Goal: Task Accomplishment & Management: Manage account settings

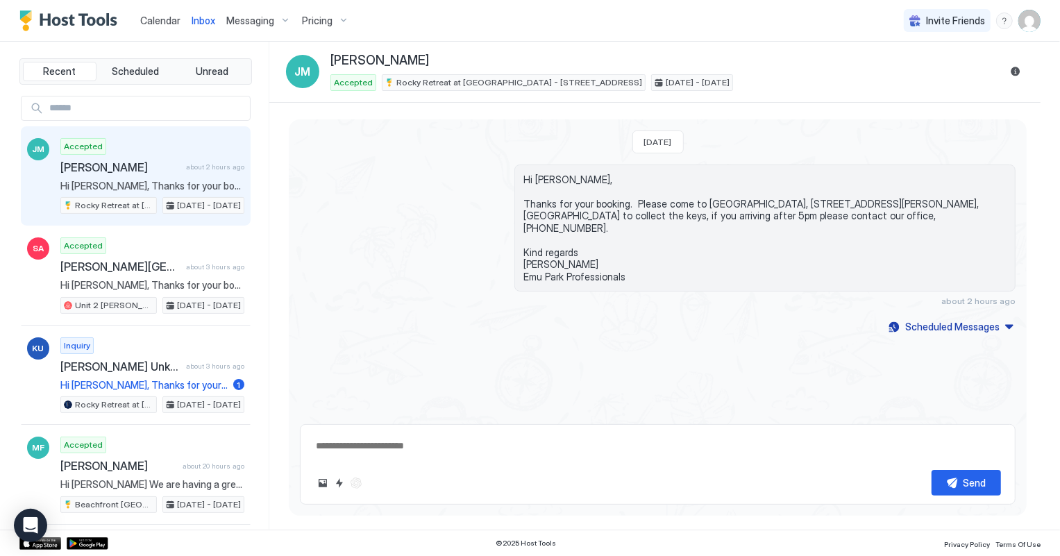
drag, startPoint x: 0, startPoint y: 0, endPoint x: 156, endPoint y: 21, distance: 156.9
click at [156, 21] on span "Calendar" at bounding box center [160, 21] width 40 height 12
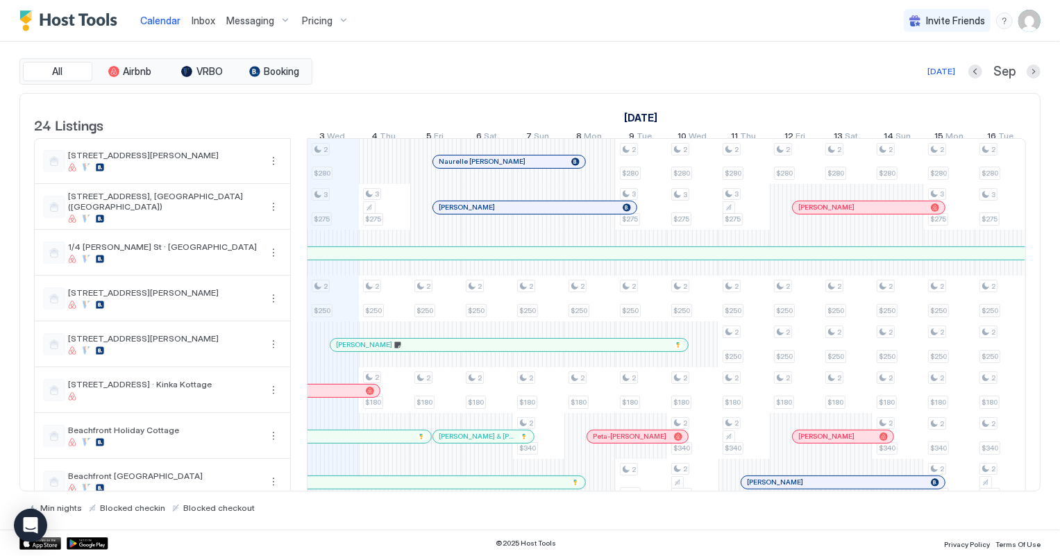
click at [192, 20] on span "Inbox" at bounding box center [204, 21] width 24 height 12
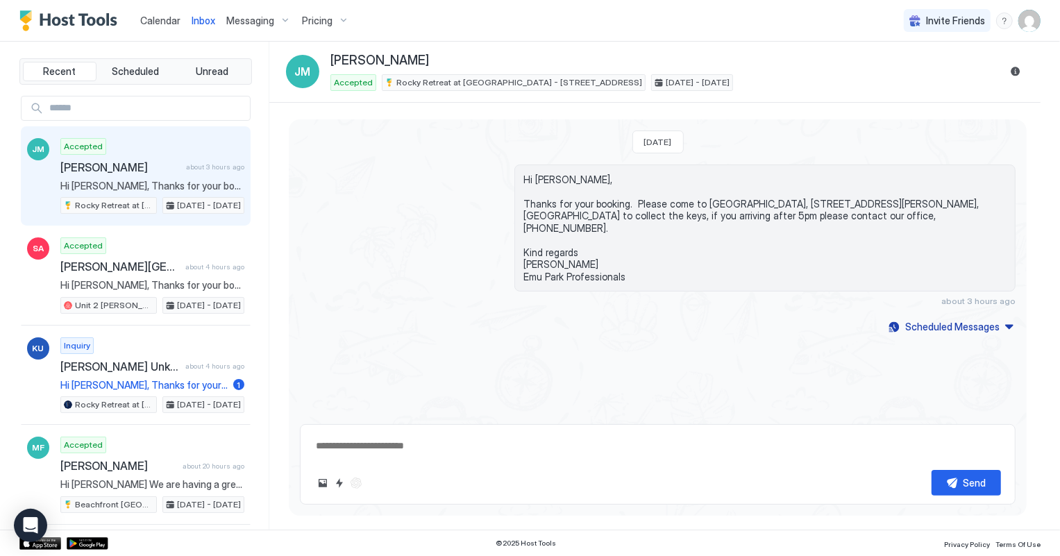
click at [169, 19] on span "Calendar" at bounding box center [160, 21] width 40 height 12
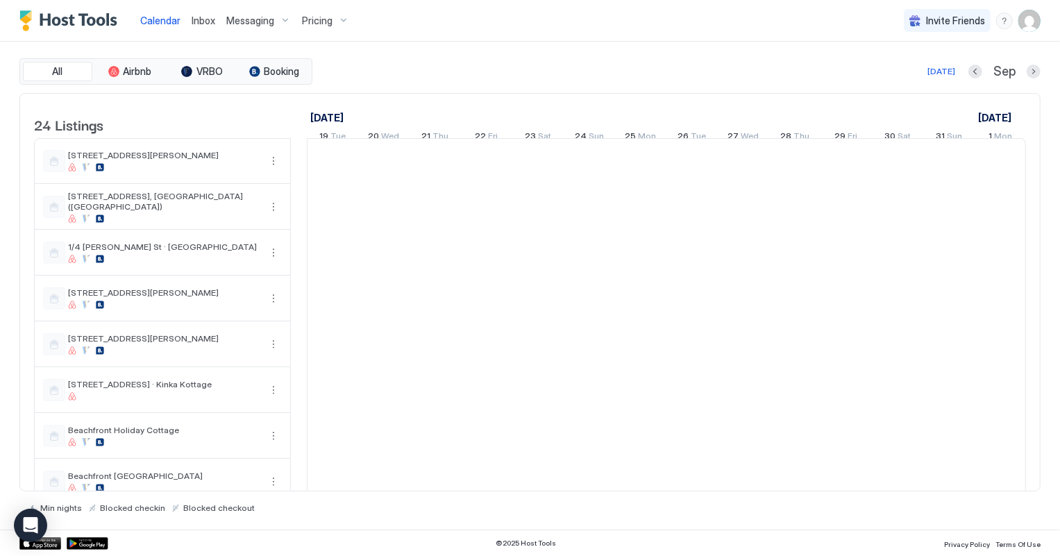
scroll to position [0, 771]
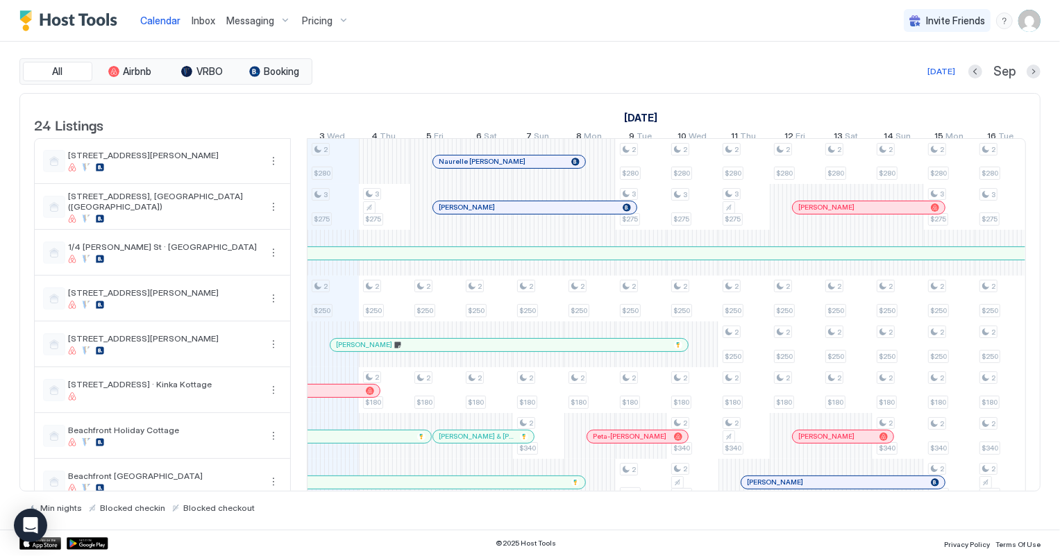
click at [208, 23] on span "Inbox" at bounding box center [204, 21] width 24 height 12
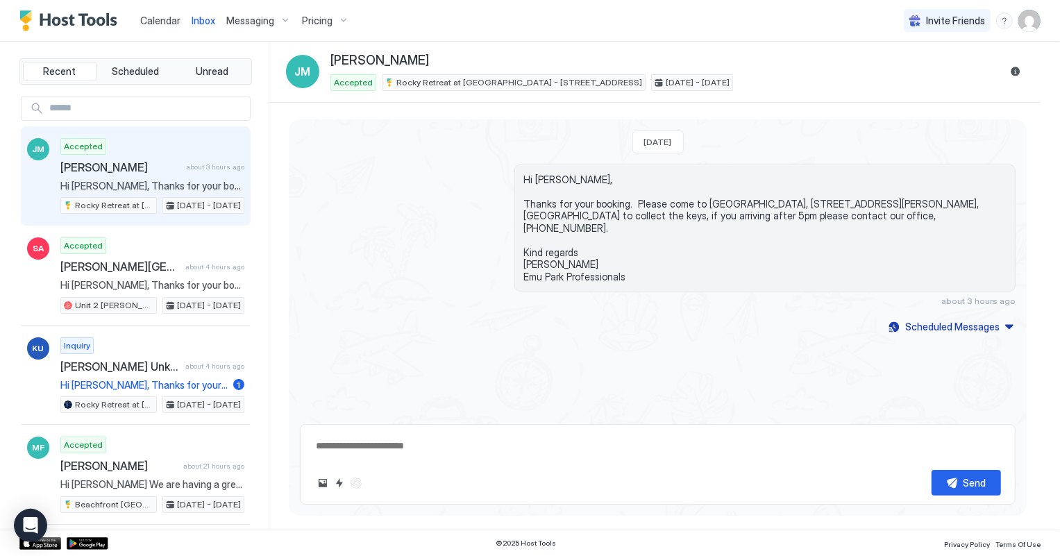
click at [165, 23] on span "Calendar" at bounding box center [160, 21] width 40 height 12
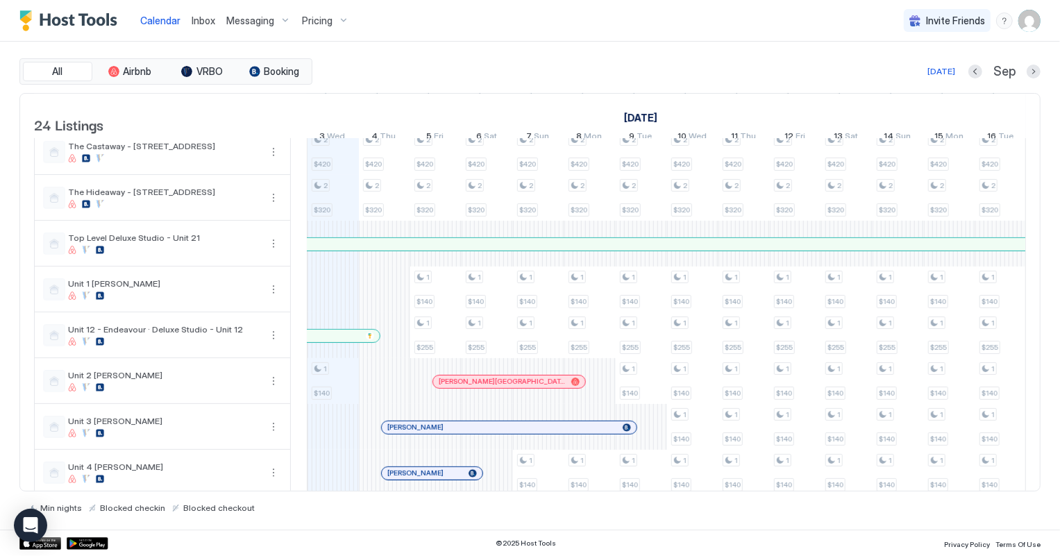
scroll to position [568, 0]
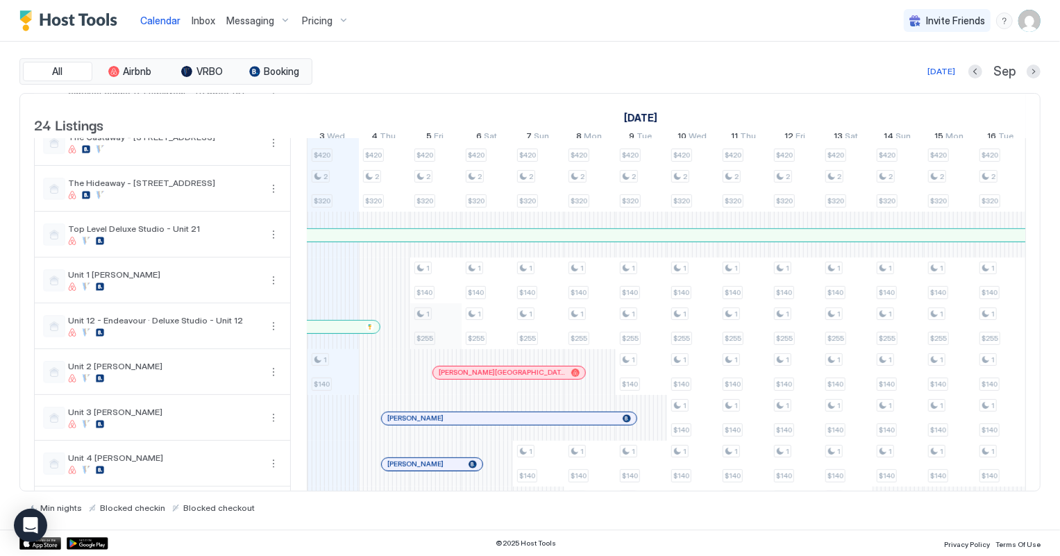
click at [437, 330] on div "2 $280 3 $275 2 $250 3 $390 2 $280 1 $255 2 $420 2 $320 1 $140 2 $220 3 $350 3 …" at bounding box center [924, 120] width 2775 height 1099
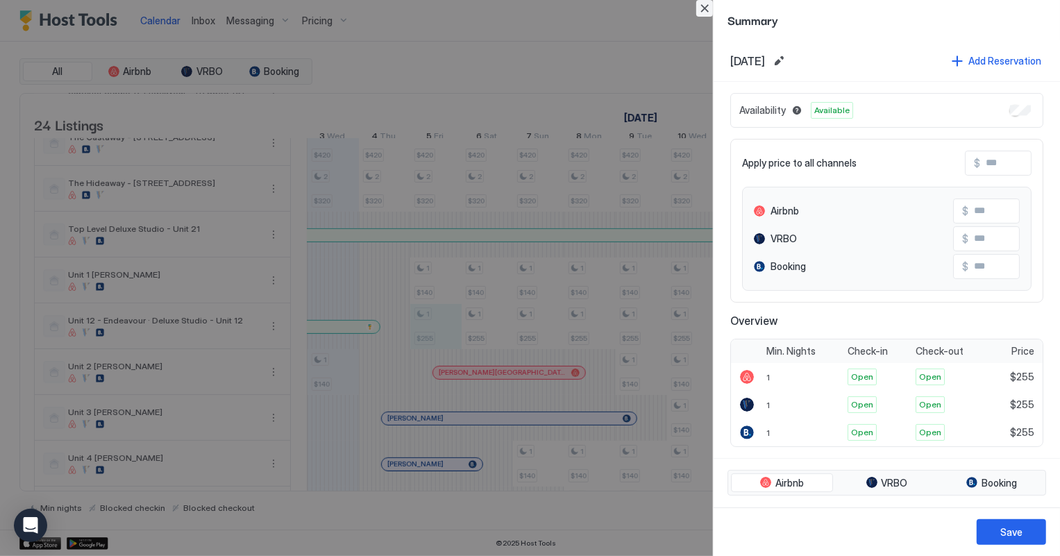
click at [703, 8] on button "Close" at bounding box center [704, 8] width 17 height 17
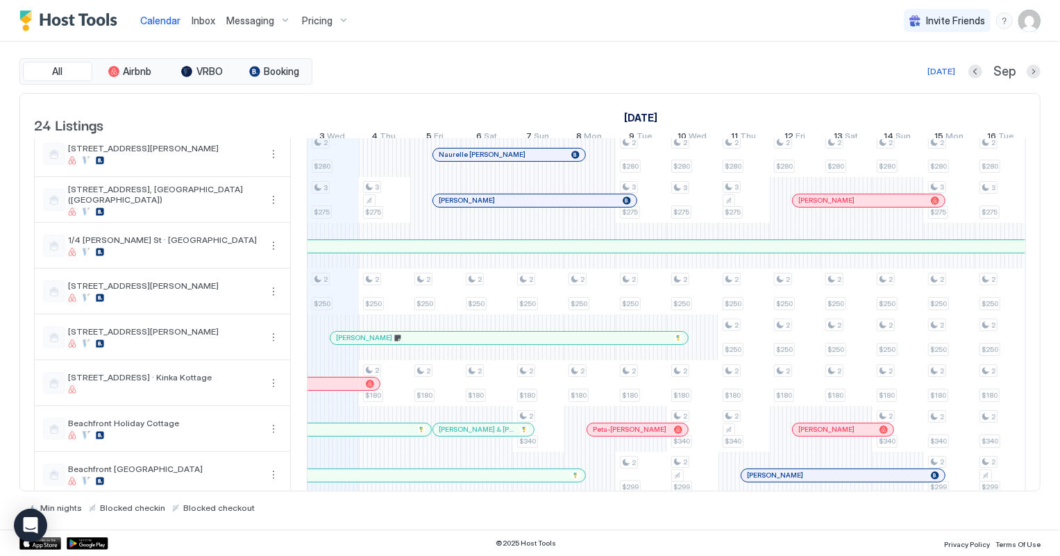
scroll to position [0, 0]
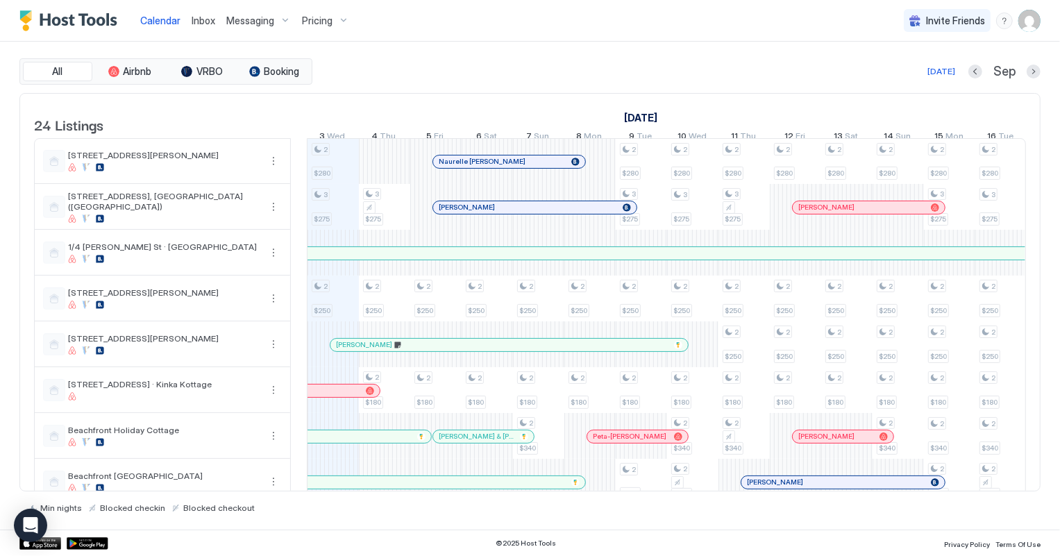
click at [201, 18] on span "Inbox" at bounding box center [204, 21] width 24 height 12
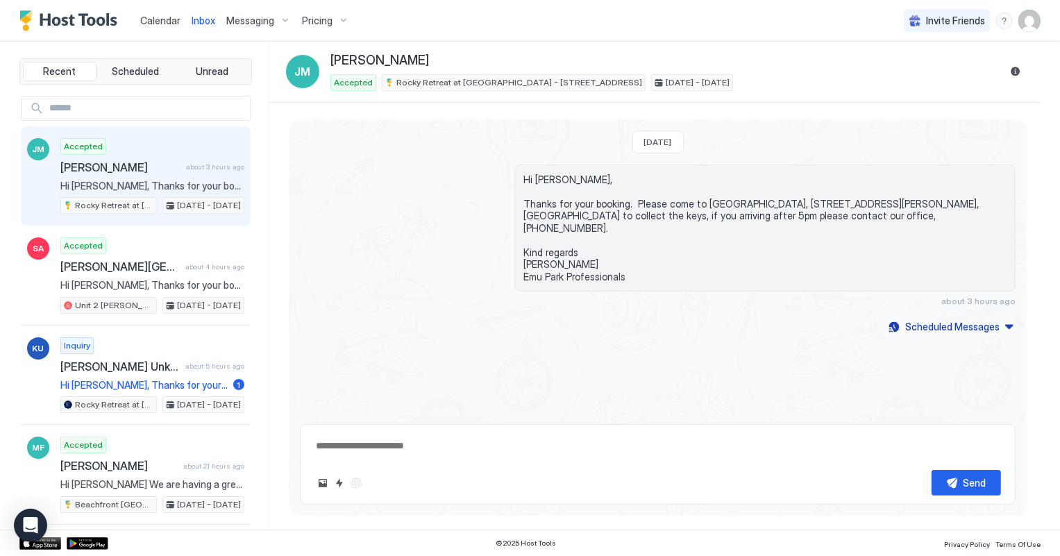
click at [150, 24] on span "Calendar" at bounding box center [160, 21] width 40 height 12
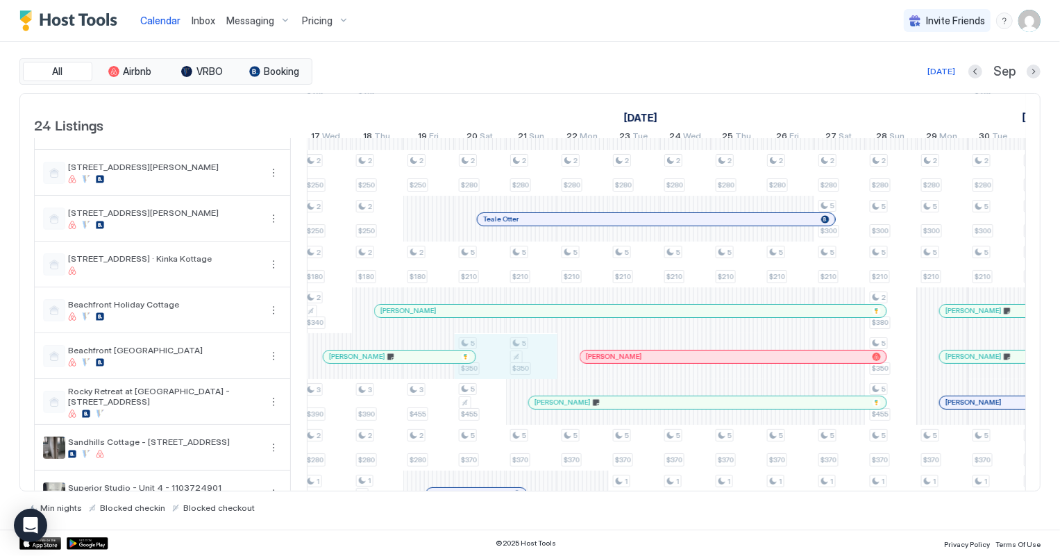
drag, startPoint x: 491, startPoint y: 367, endPoint x: 547, endPoint y: 367, distance: 55.6
click at [547, 367] on div "2 $280 3 $275 2 $250 3 $390 2 $280 1 $255 2 $420 2 $320 1 $140 2 $220 3 $350 3 …" at bounding box center [197, 562] width 2775 height 1099
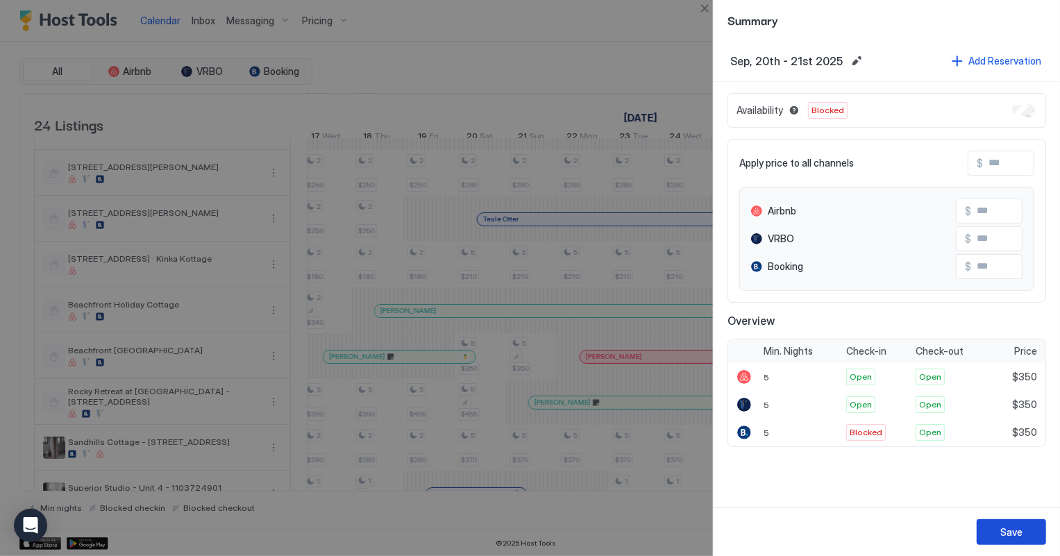
click at [1015, 527] on div "Save" at bounding box center [1012, 532] width 22 height 15
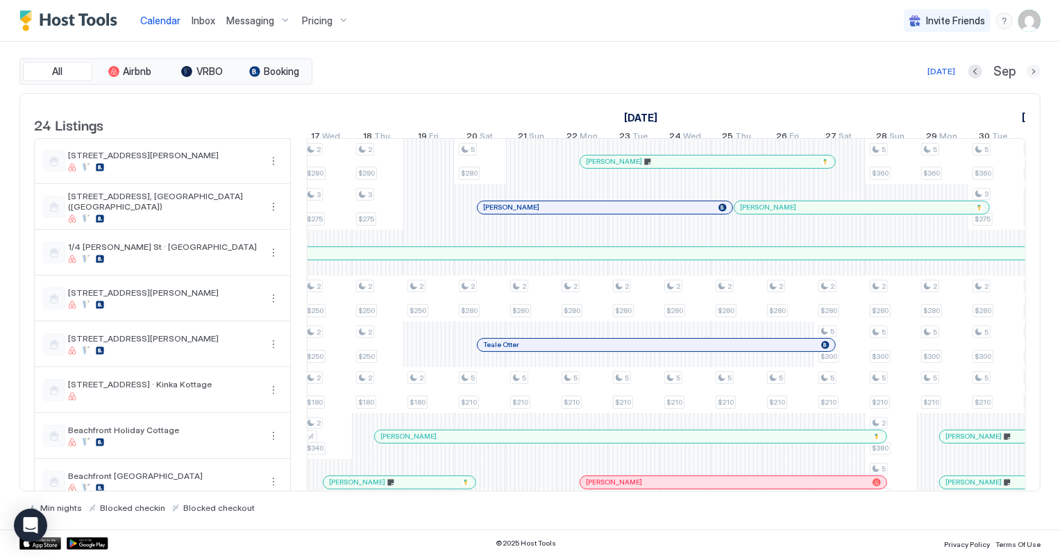
click at [1037, 72] on button "Next month" at bounding box center [1034, 72] width 14 height 14
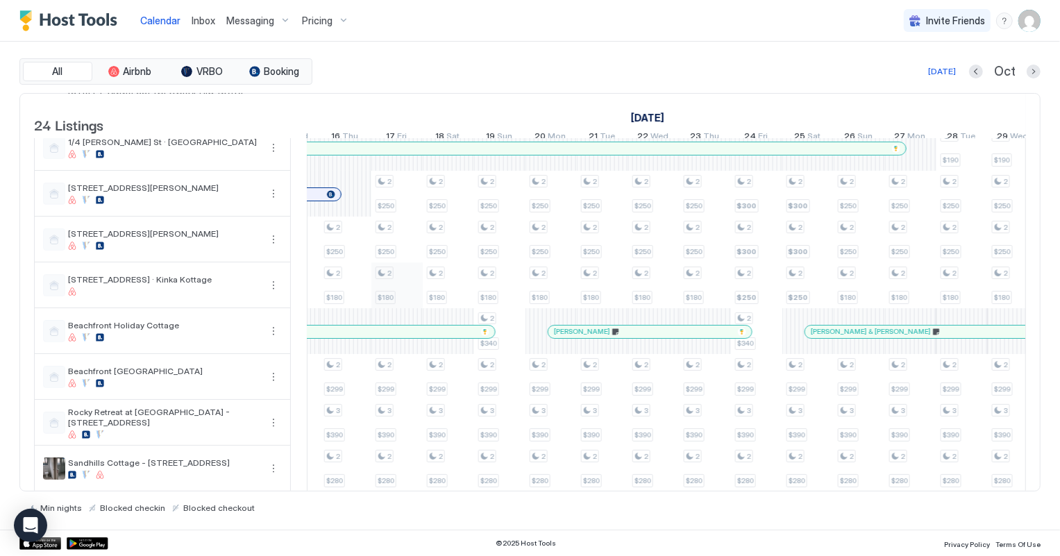
scroll to position [126, 0]
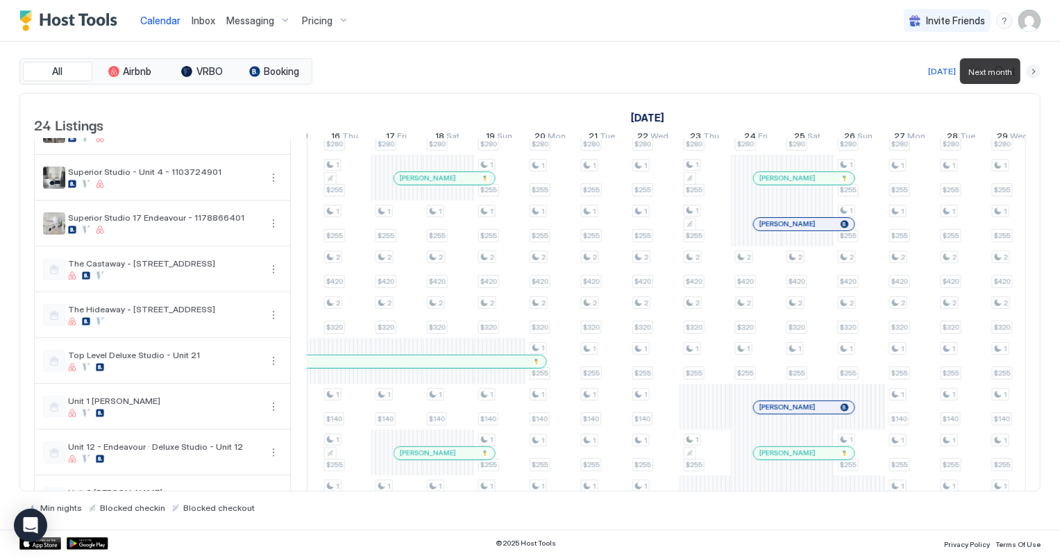
click at [1033, 72] on button "Next month" at bounding box center [1034, 72] width 14 height 14
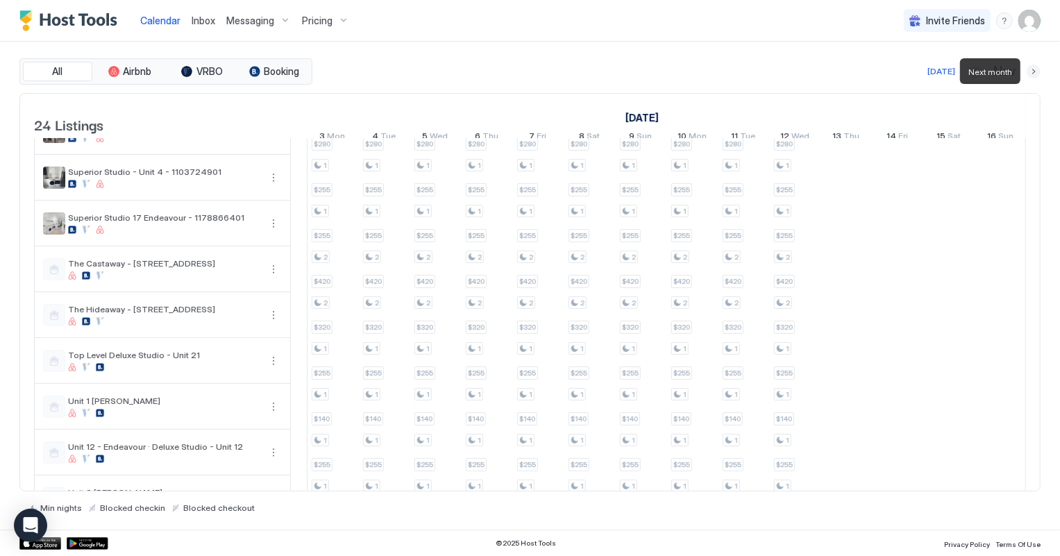
click at [1033, 72] on button "Next month" at bounding box center [1034, 72] width 14 height 14
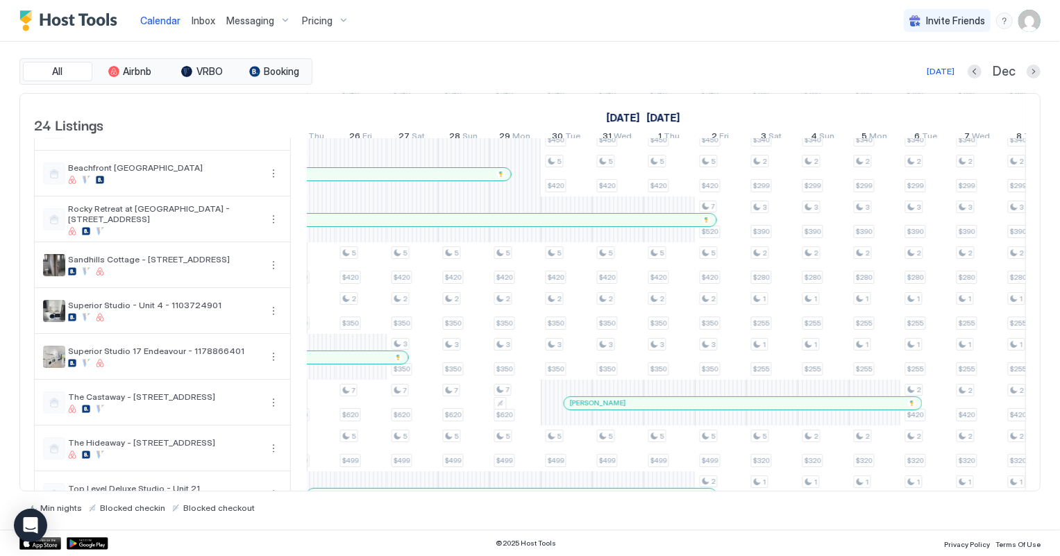
scroll to position [315, 0]
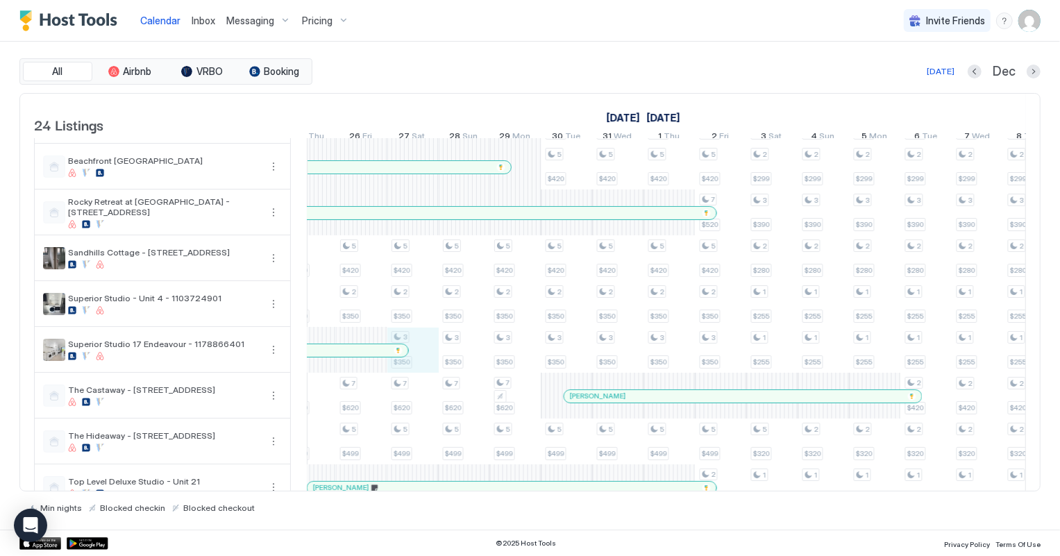
drag, startPoint x: 424, startPoint y: 360, endPoint x: 489, endPoint y: 362, distance: 65.3
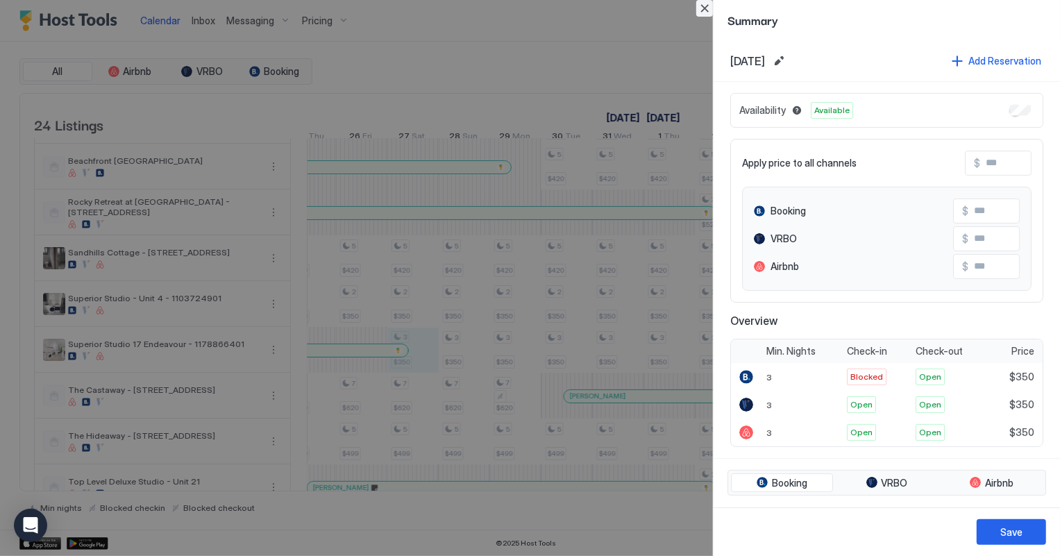
click at [700, 8] on button "Close" at bounding box center [704, 8] width 17 height 17
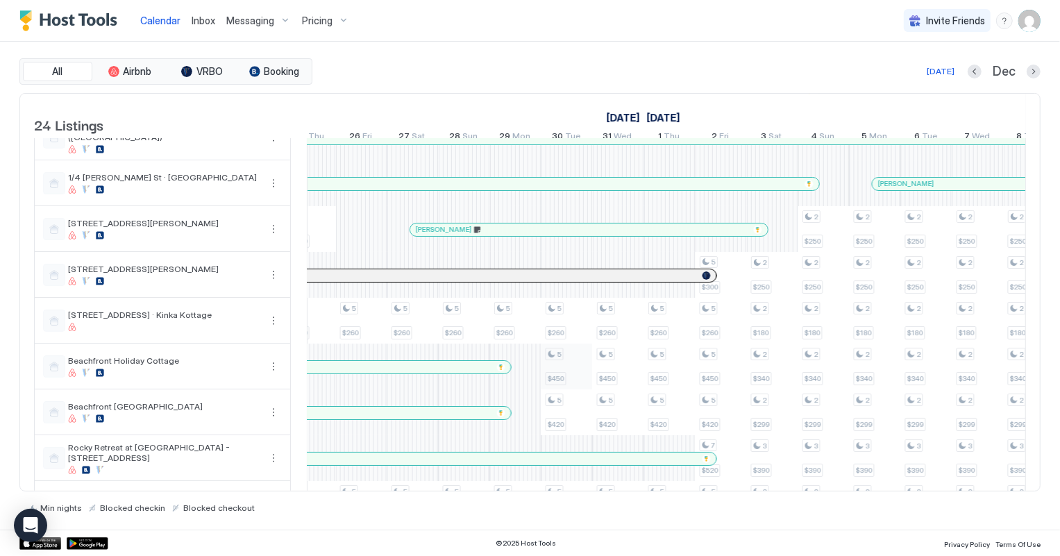
scroll to position [0, 0]
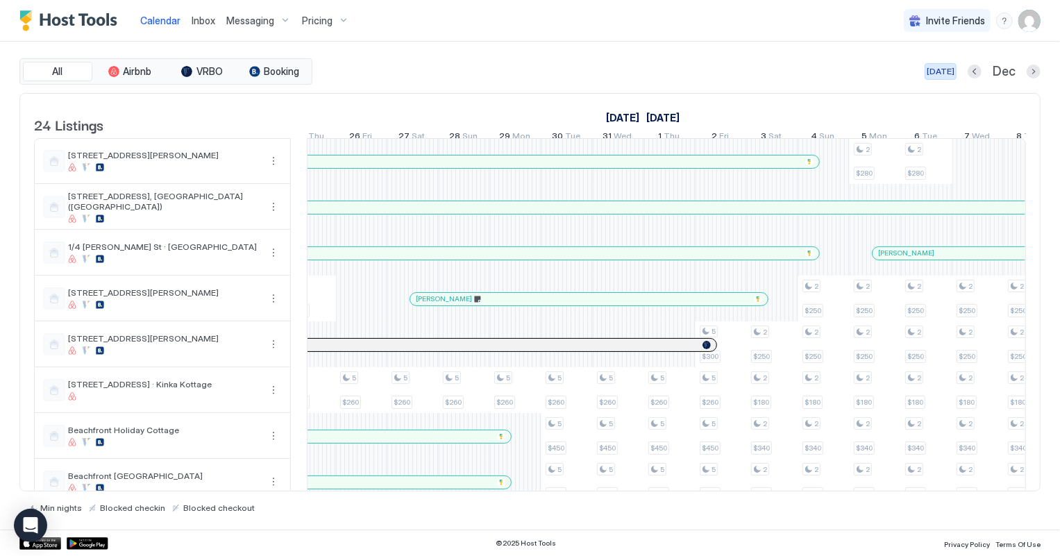
drag, startPoint x: 952, startPoint y: 69, endPoint x: 574, endPoint y: 82, distance: 378.7
click at [953, 69] on div "[DATE]" at bounding box center [941, 71] width 28 height 12
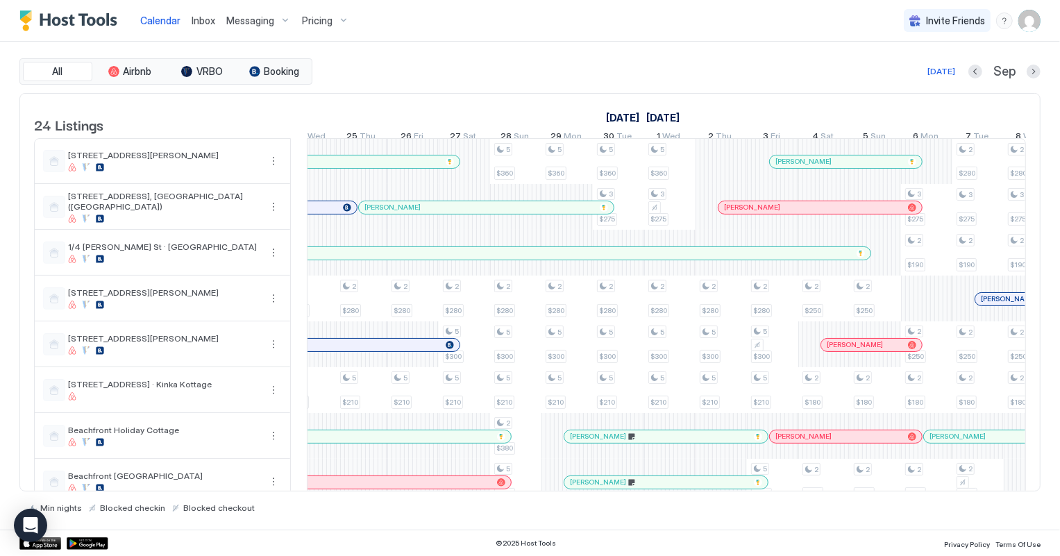
scroll to position [0, 771]
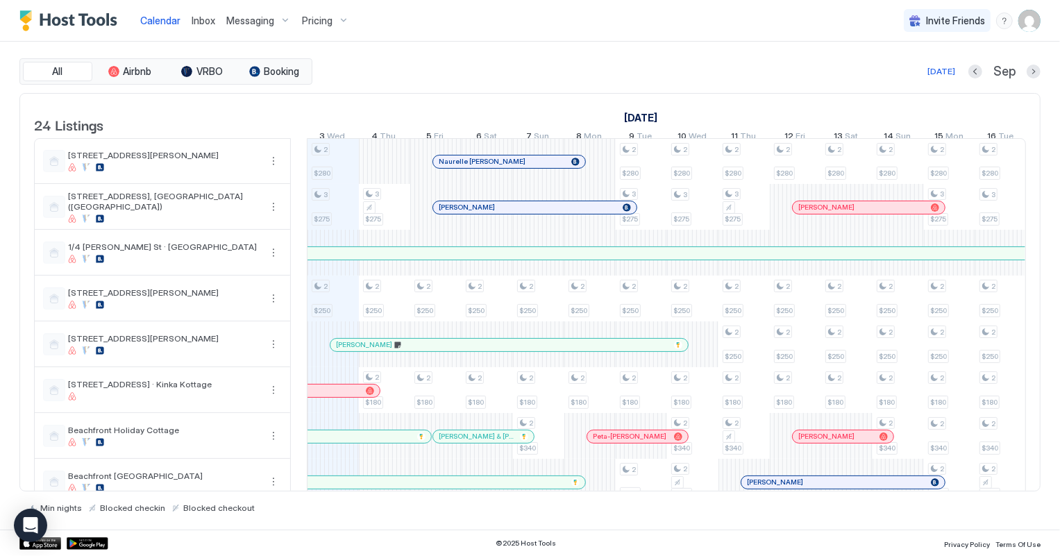
click at [197, 28] on div "Inbox" at bounding box center [203, 21] width 35 height 26
click at [201, 19] on span "Inbox" at bounding box center [204, 21] width 24 height 12
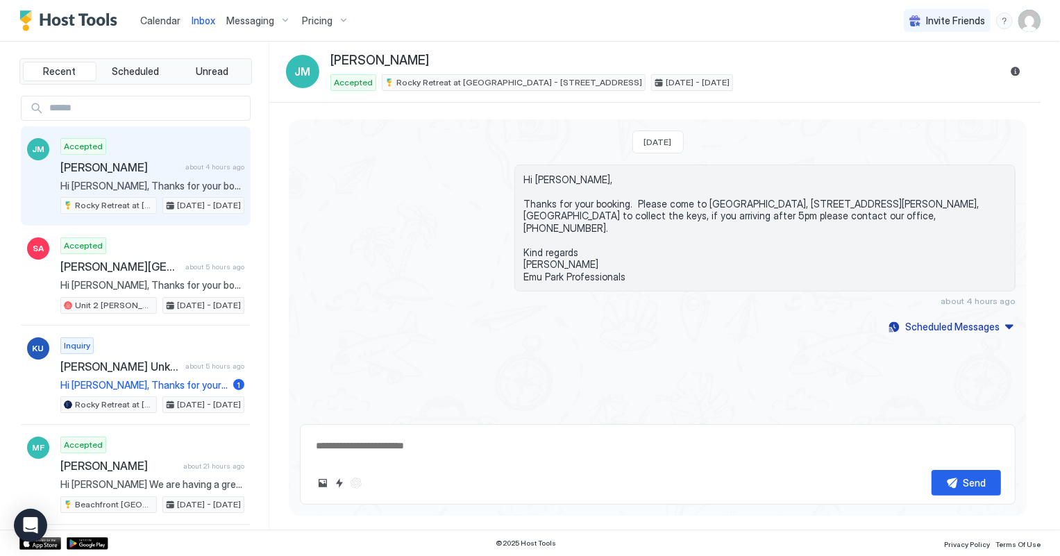
click at [146, 23] on span "Calendar" at bounding box center [160, 21] width 40 height 12
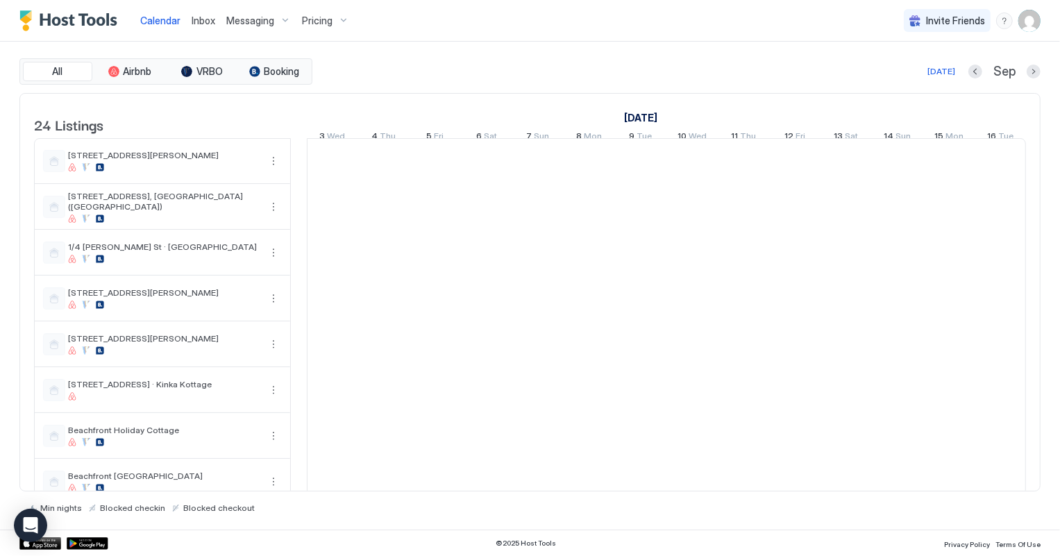
scroll to position [0, 771]
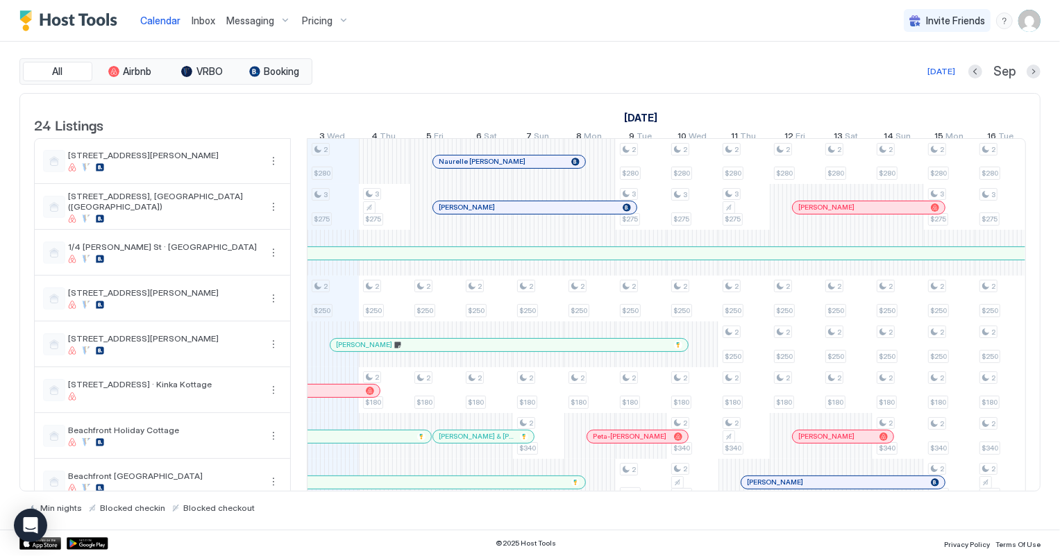
click at [208, 22] on span "Inbox" at bounding box center [204, 21] width 24 height 12
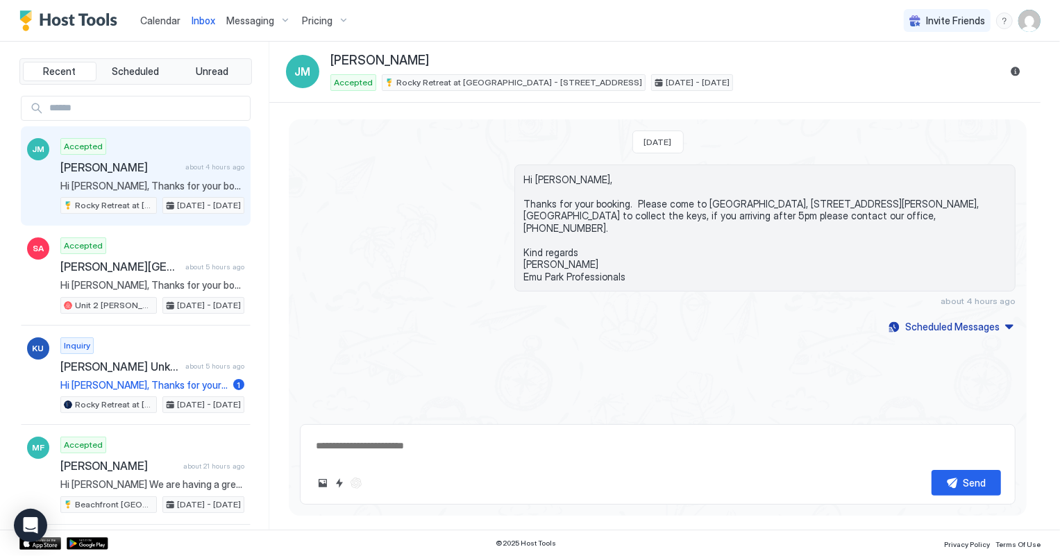
click at [157, 22] on span "Calendar" at bounding box center [160, 21] width 40 height 12
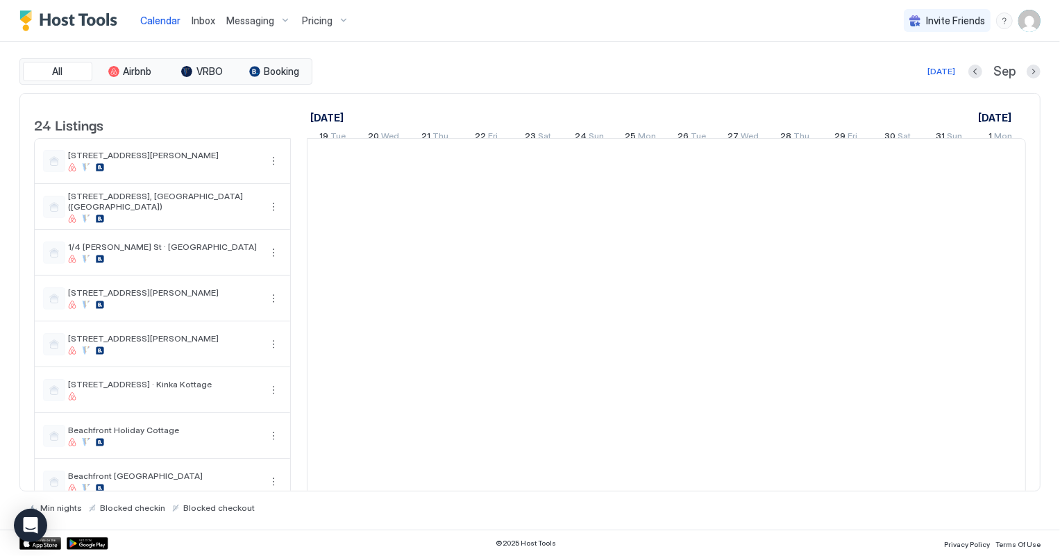
scroll to position [0, 771]
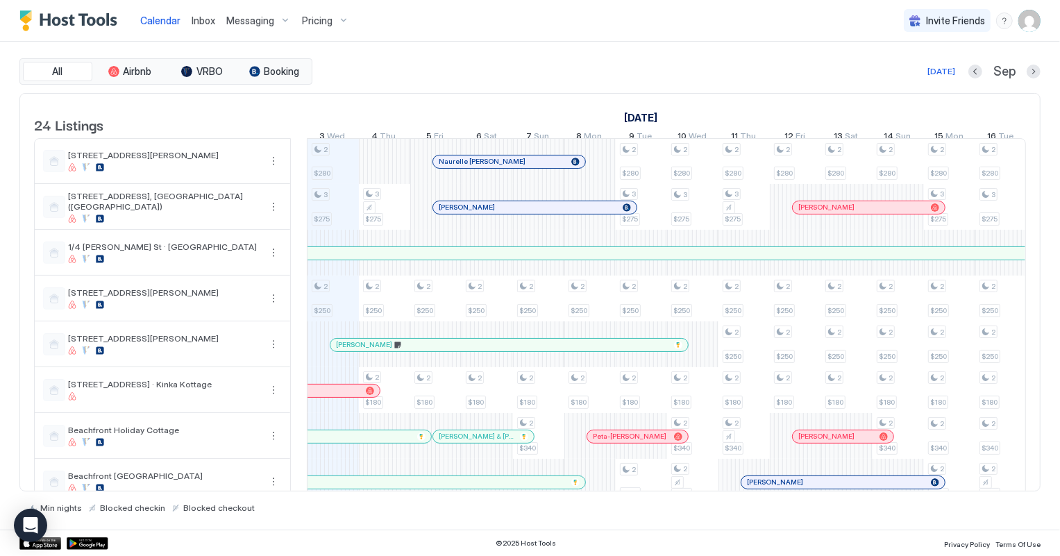
click at [200, 22] on span "Inbox" at bounding box center [204, 21] width 24 height 12
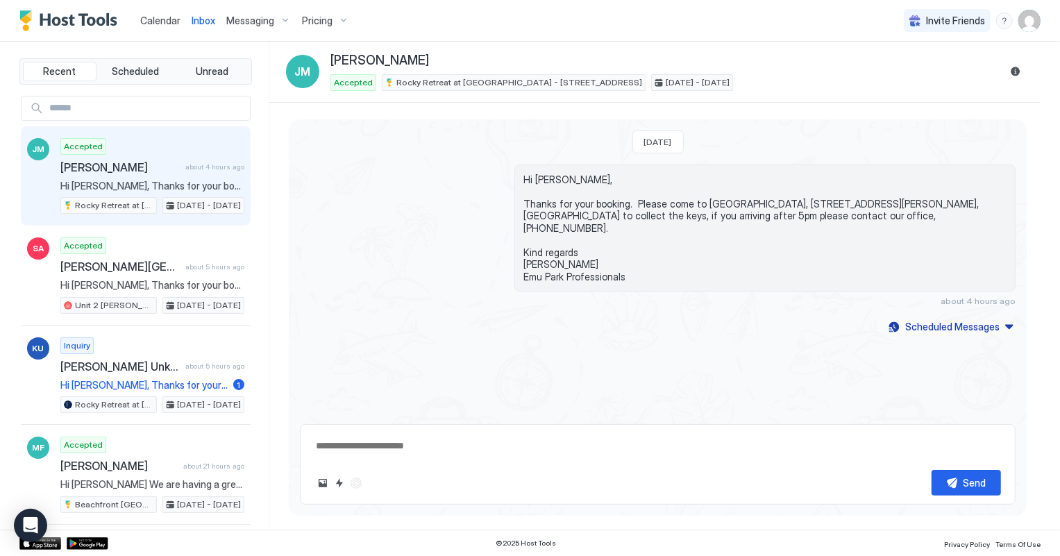
click at [152, 19] on span "Calendar" at bounding box center [160, 21] width 40 height 12
